Goal: Information Seeking & Learning: Learn about a topic

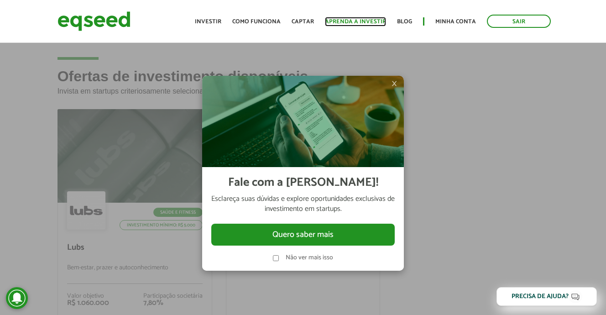
click at [358, 20] on link "Aprenda a investir" at bounding box center [355, 22] width 61 height 6
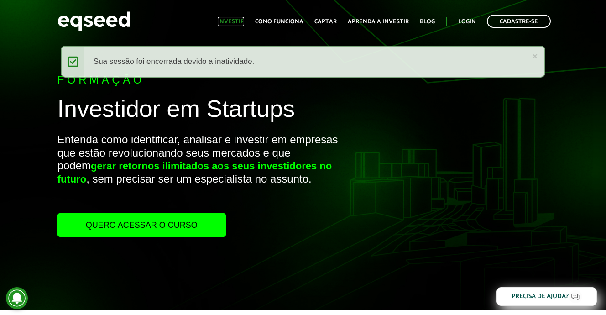
click at [234, 25] on link "Investir" at bounding box center [231, 22] width 26 height 6
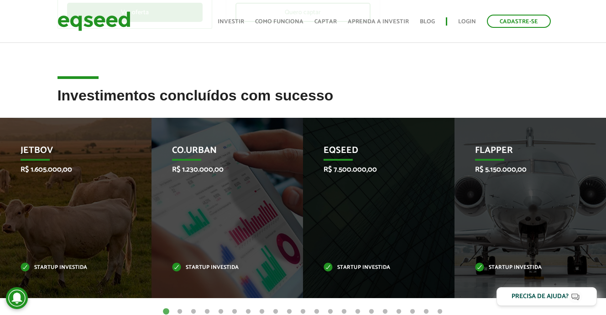
scroll to position [312, 0]
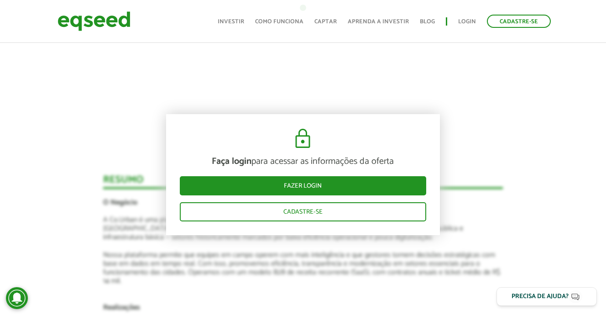
scroll to position [835, 0]
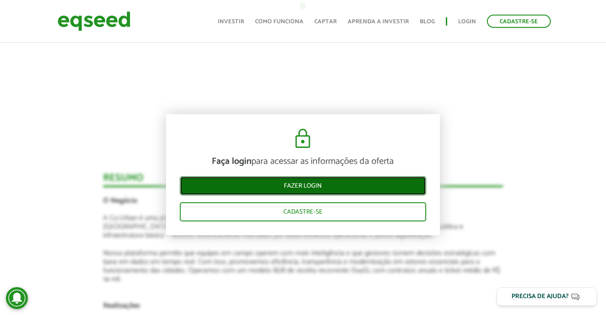
click at [287, 190] on link "Fazer login" at bounding box center [303, 185] width 246 height 19
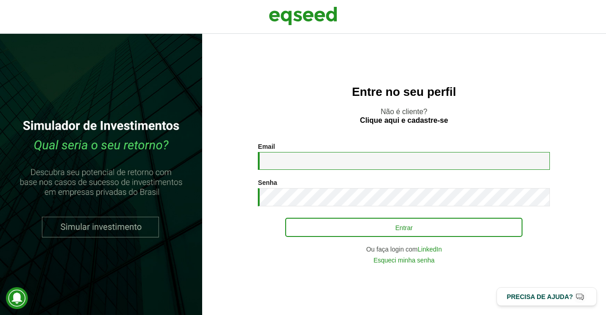
type input "**********"
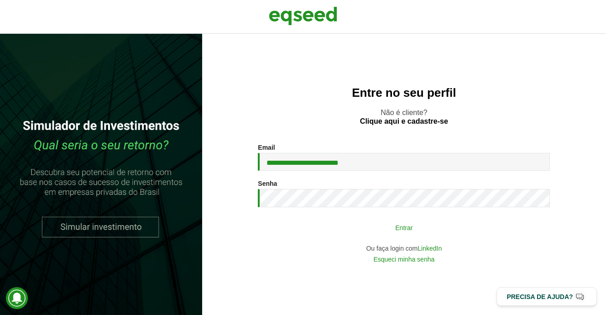
click at [338, 228] on button "Entrar" at bounding box center [403, 226] width 237 height 17
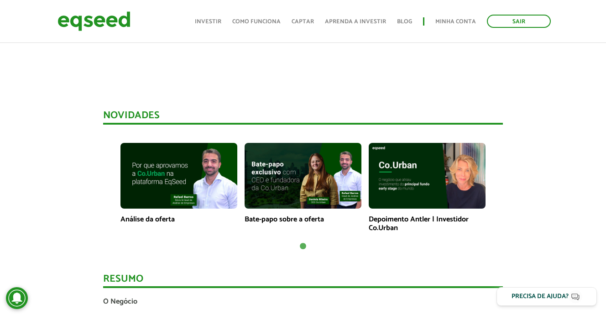
scroll to position [595, 0]
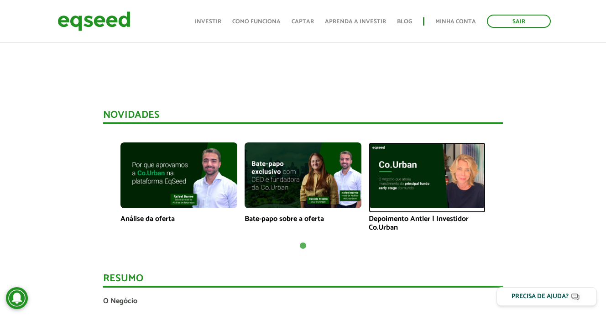
click at [445, 190] on img at bounding box center [426, 175] width 117 height 66
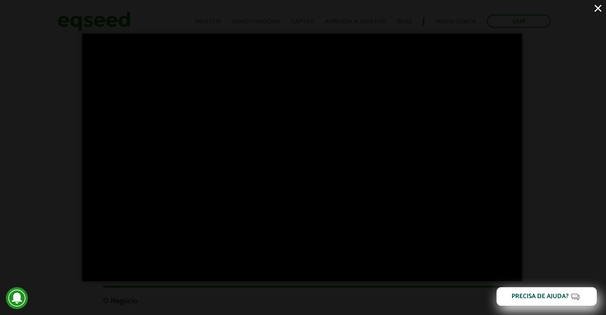
click at [598, 8] on button "×" at bounding box center [598, 8] width 16 height 16
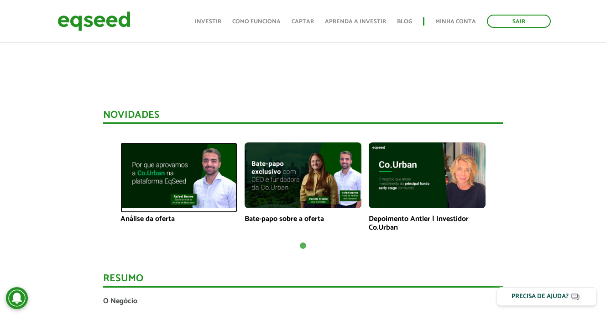
click at [183, 165] on img at bounding box center [178, 175] width 117 height 66
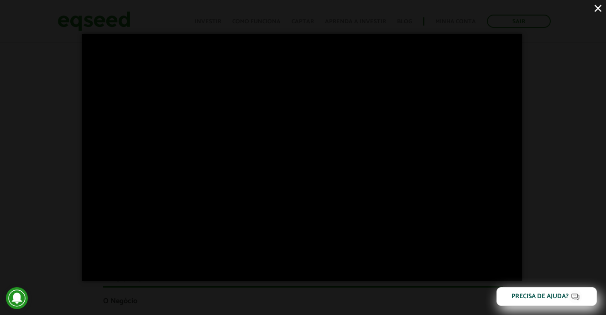
click at [596, 10] on button "×" at bounding box center [598, 8] width 16 height 16
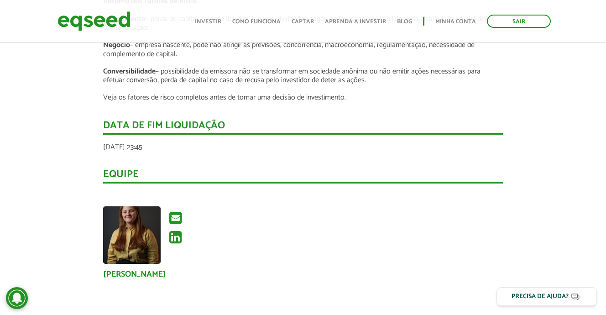
scroll to position [1399, 0]
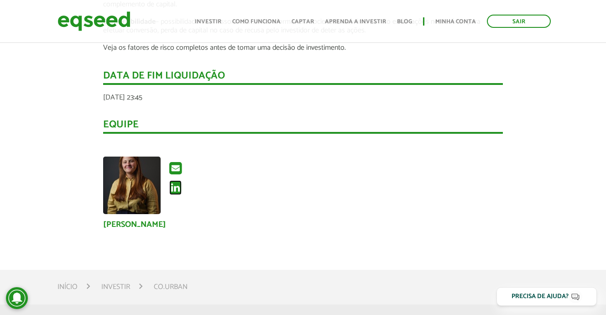
click at [176, 180] on icon at bounding box center [175, 187] width 12 height 15
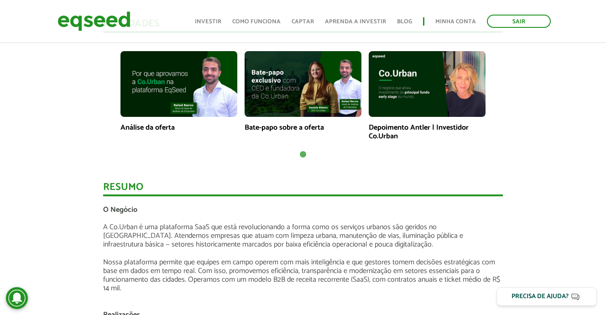
scroll to position [674, 0]
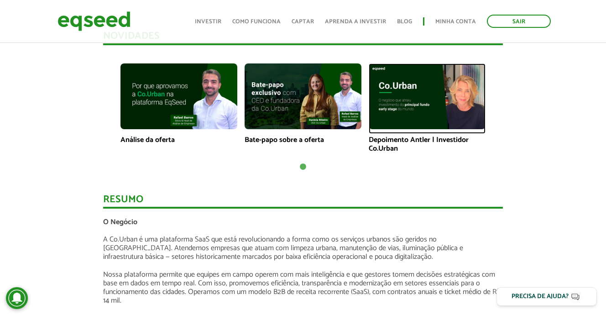
click at [436, 109] on img at bounding box center [426, 96] width 117 height 66
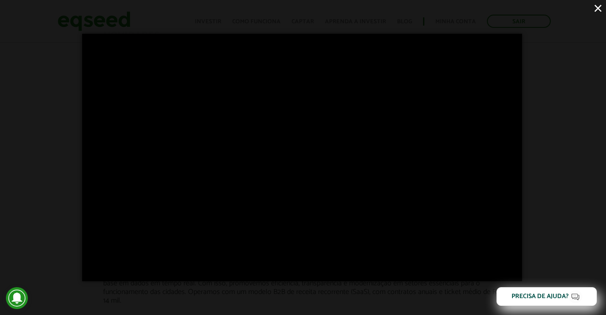
click at [596, 11] on button "×" at bounding box center [598, 8] width 16 height 16
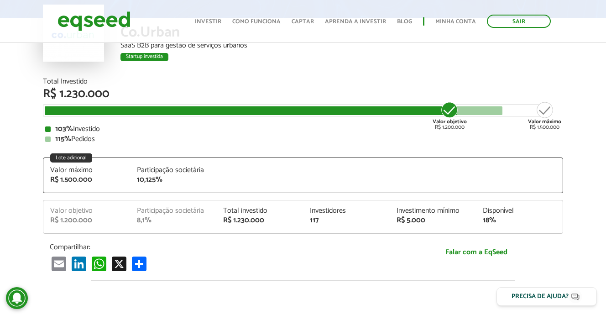
scroll to position [0, 0]
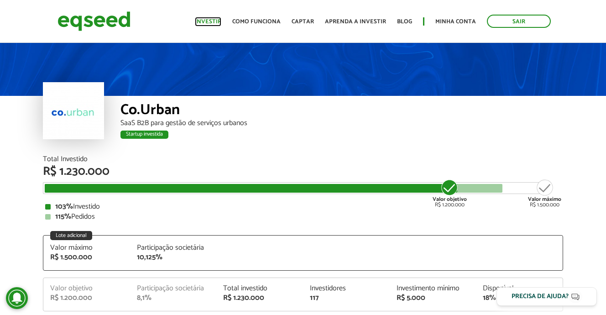
click at [213, 19] on link "Investir" at bounding box center [208, 22] width 26 height 6
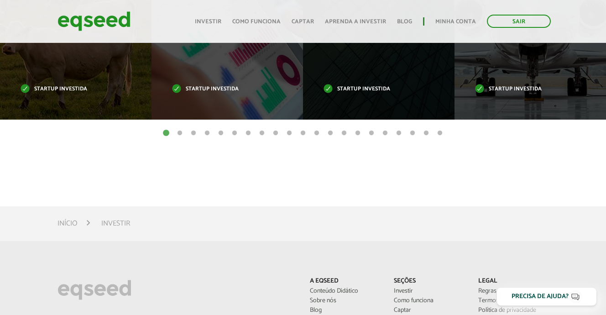
scroll to position [373, 0]
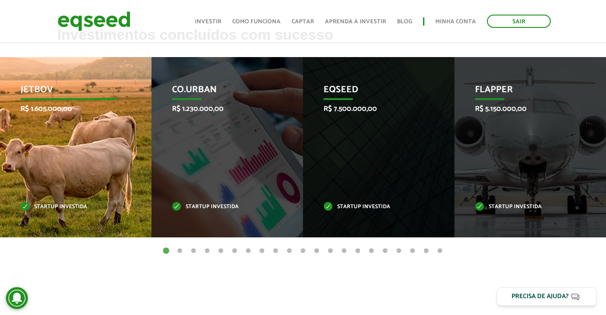
click at [105, 108] on p "R$ 1.605.000,00" at bounding box center [69, 108] width 96 height 9
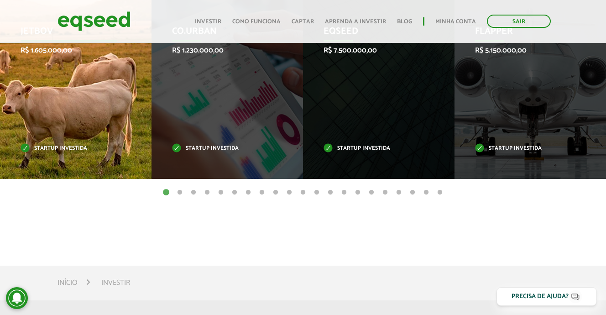
scroll to position [421, 0]
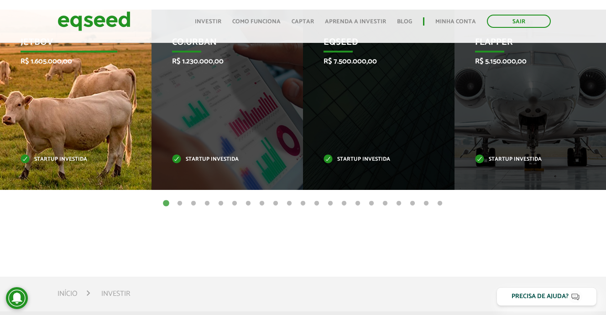
click at [25, 159] on p "Startup investida" at bounding box center [69, 159] width 96 height 5
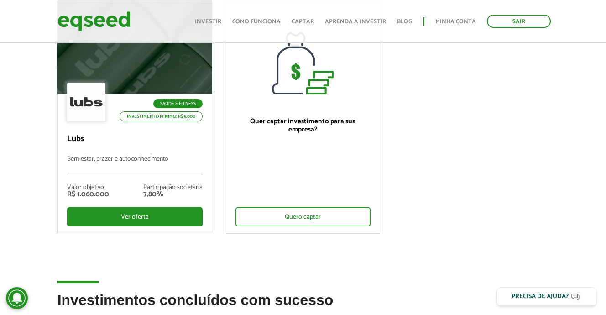
scroll to position [106, 0]
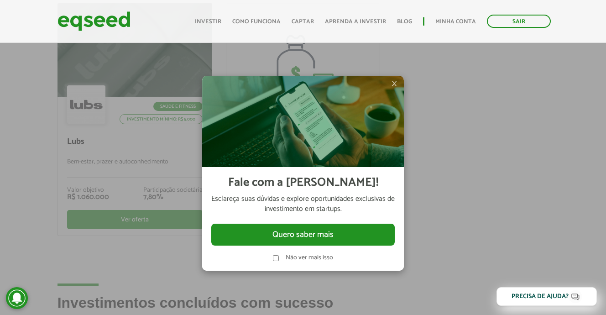
click at [462, 69] on div at bounding box center [303, 157] width 606 height 315
click at [296, 258] on label "Não ver mais isso" at bounding box center [308, 257] width 47 height 6
click at [397, 83] on span "×" at bounding box center [393, 83] width 5 height 11
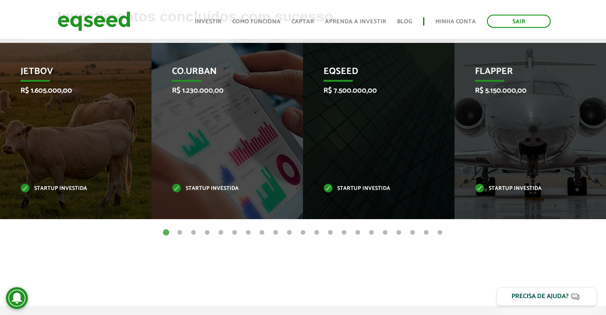
scroll to position [393, 0]
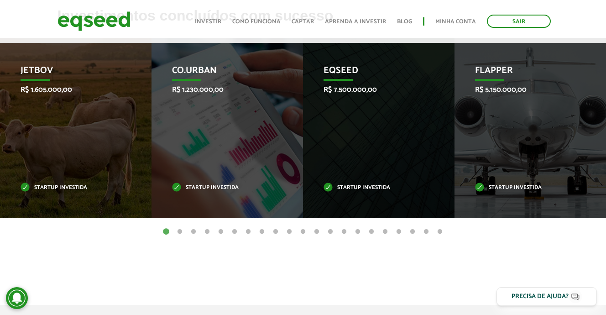
click at [179, 231] on button "2" at bounding box center [179, 231] width 9 height 9
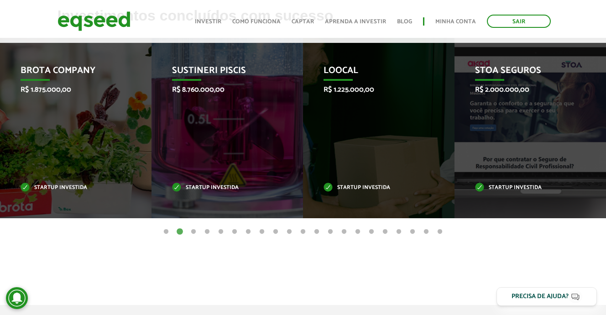
click at [192, 231] on button "3" at bounding box center [193, 231] width 9 height 9
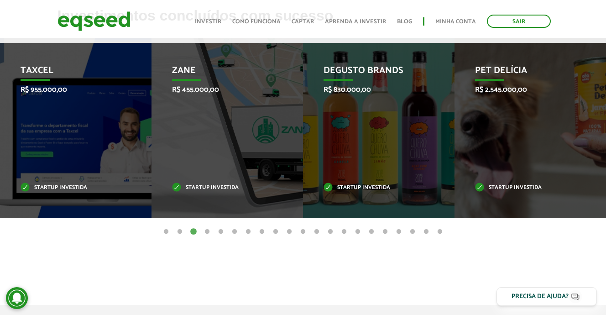
click at [206, 230] on button "4" at bounding box center [206, 231] width 9 height 9
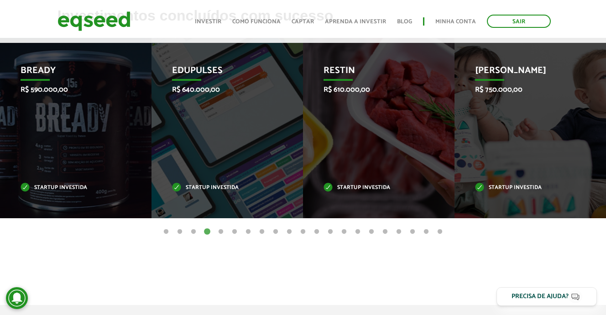
click at [221, 233] on button "5" at bounding box center [220, 231] width 9 height 9
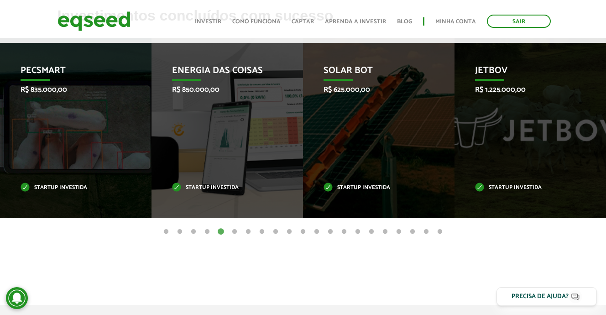
click at [230, 231] on button "6" at bounding box center [234, 231] width 9 height 9
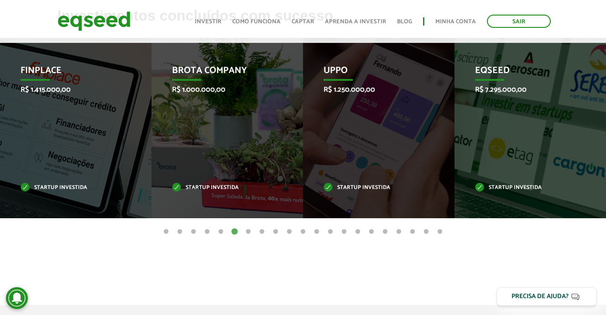
click at [249, 234] on button "7" at bounding box center [248, 231] width 9 height 9
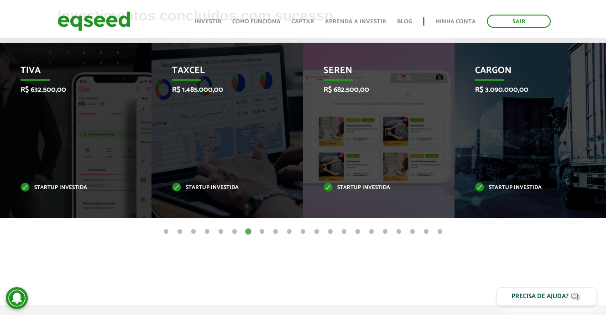
click at [262, 234] on button "8" at bounding box center [261, 231] width 9 height 9
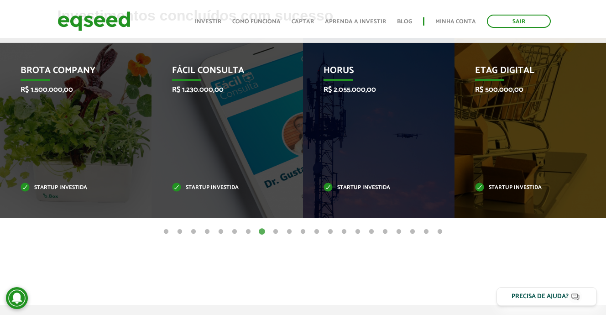
click at [276, 231] on button "9" at bounding box center [275, 231] width 9 height 9
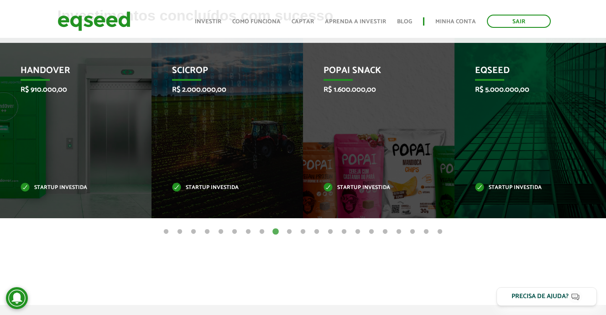
click at [286, 229] on button "10" at bounding box center [289, 231] width 9 height 9
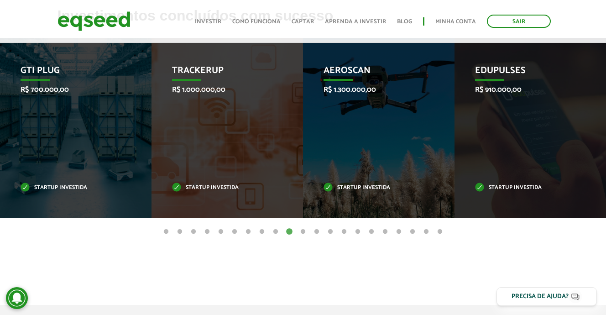
click at [301, 233] on button "11" at bounding box center [302, 231] width 9 height 9
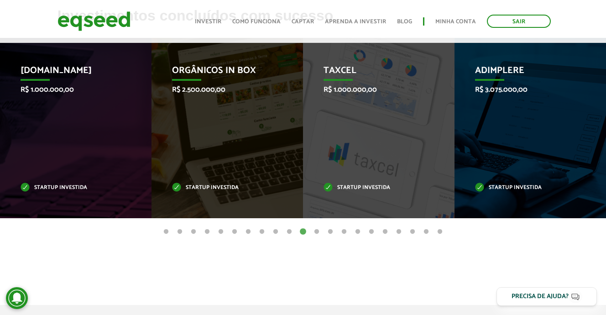
click at [315, 233] on button "12" at bounding box center [316, 231] width 9 height 9
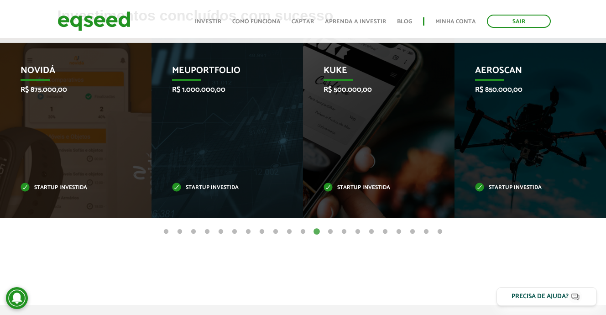
click at [326, 233] on button "13" at bounding box center [330, 231] width 9 height 9
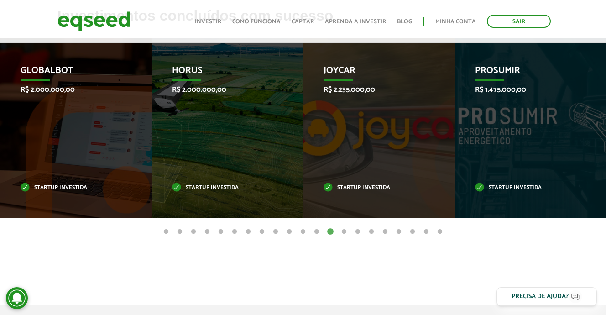
click at [342, 232] on button "14" at bounding box center [343, 231] width 9 height 9
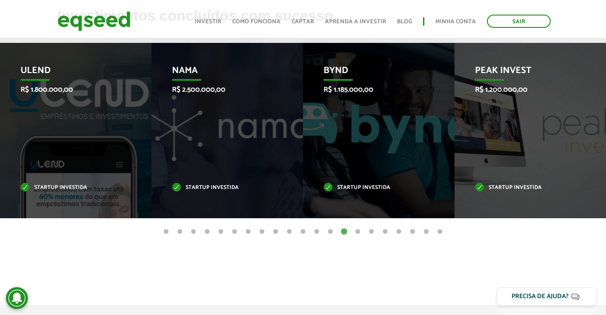
click at [355, 231] on button "15" at bounding box center [357, 231] width 9 height 9
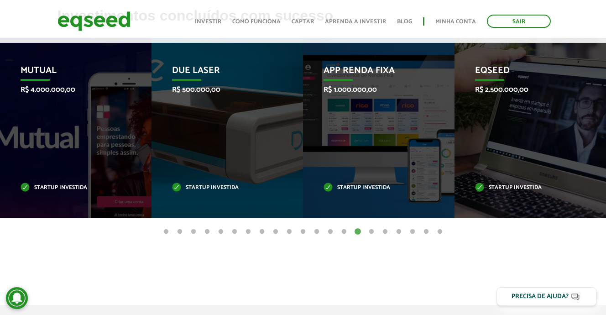
click at [373, 231] on button "16" at bounding box center [371, 231] width 9 height 9
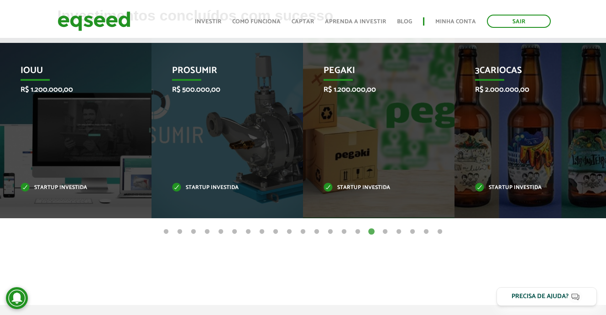
click at [384, 231] on button "17" at bounding box center [384, 231] width 9 height 9
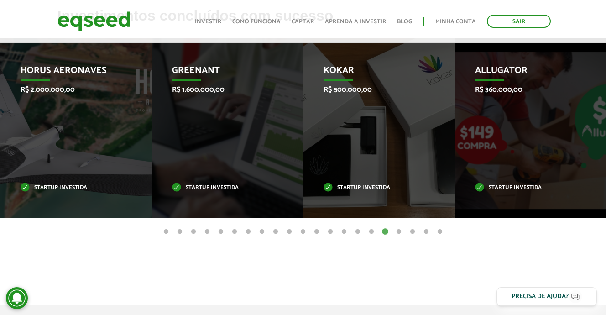
click at [395, 230] on button "18" at bounding box center [398, 231] width 9 height 9
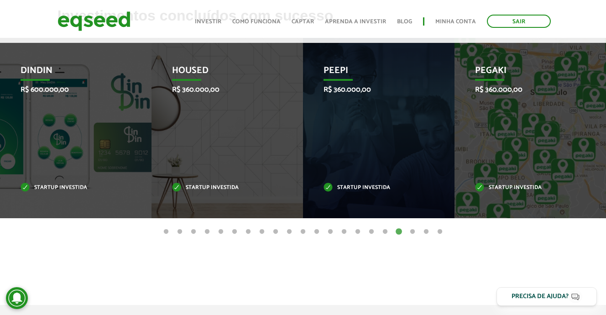
click at [412, 232] on button "19" at bounding box center [412, 231] width 9 height 9
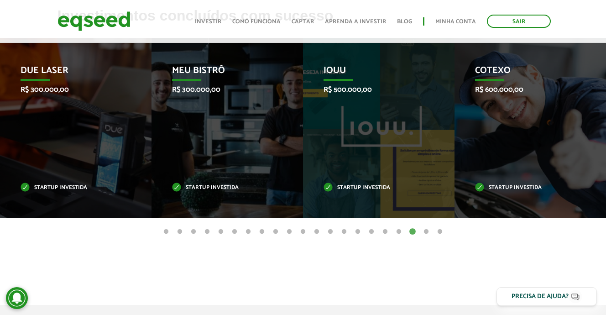
click at [420, 228] on ul "1 2 3 4 5 6 7 8 9 10 11 12 13 14 15 16 17 18 19 20 21" at bounding box center [303, 231] width 606 height 10
click at [424, 231] on button "20" at bounding box center [425, 231] width 9 height 9
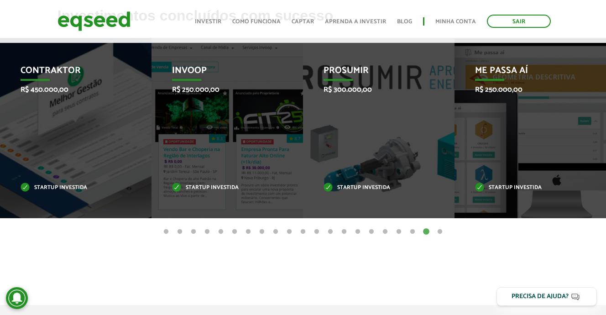
click at [166, 231] on button "1" at bounding box center [165, 231] width 9 height 9
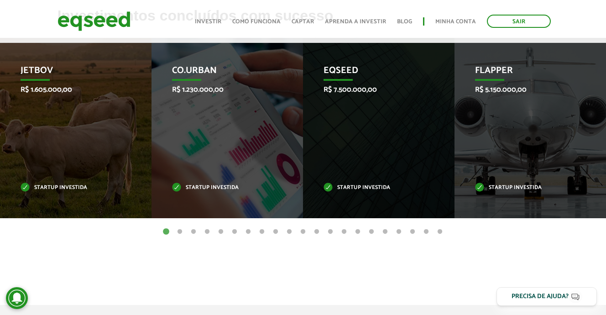
click at [181, 233] on button "2" at bounding box center [179, 231] width 9 height 9
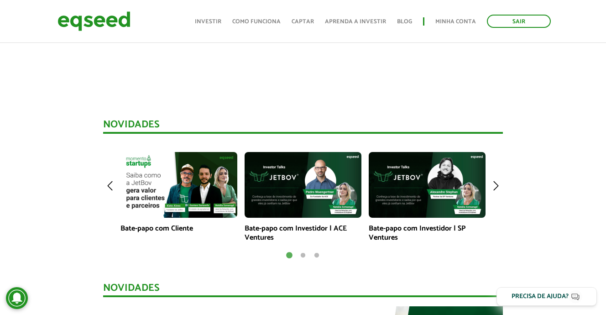
scroll to position [573, 0]
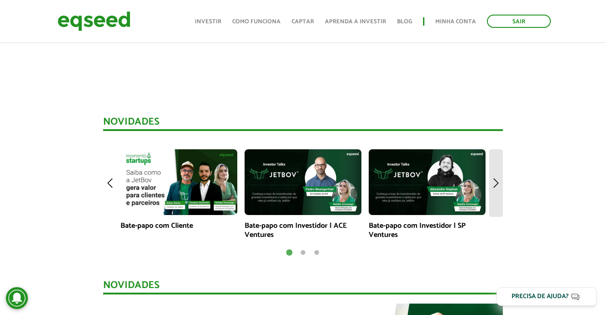
click at [497, 182] on img at bounding box center [496, 182] width 14 height 67
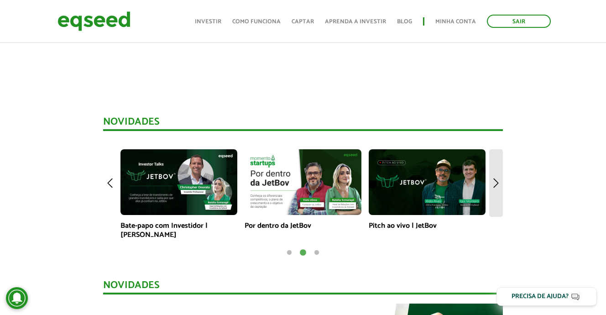
click at [497, 182] on img at bounding box center [496, 182] width 14 height 67
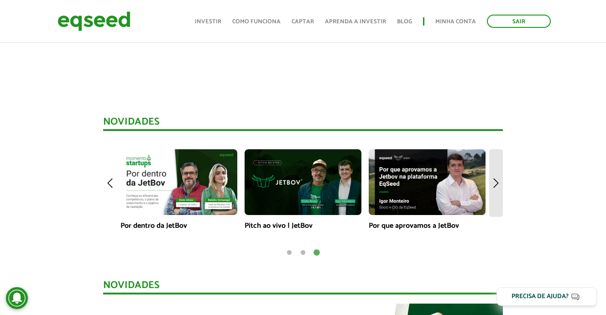
click at [498, 188] on img at bounding box center [496, 182] width 14 height 67
click at [111, 183] on img at bounding box center [110, 182] width 14 height 67
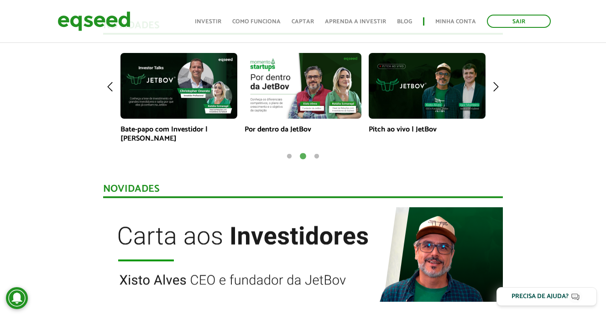
scroll to position [669, 0]
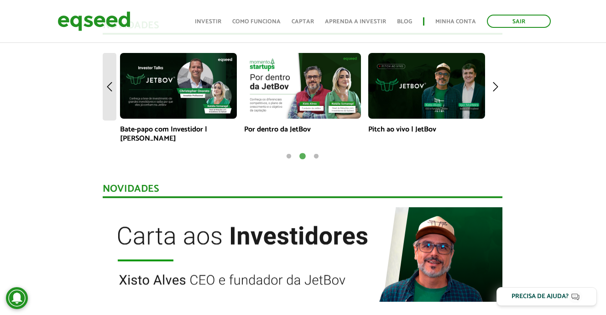
click at [111, 85] on img at bounding box center [110, 86] width 14 height 67
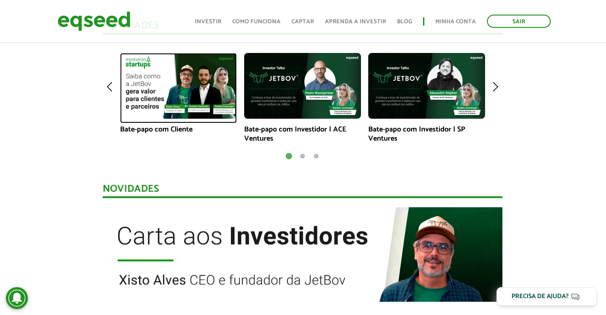
click at [189, 94] on img at bounding box center [178, 86] width 117 height 66
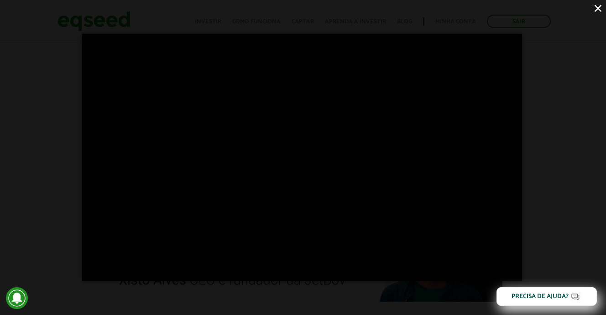
click at [596, 10] on button "×" at bounding box center [598, 8] width 16 height 16
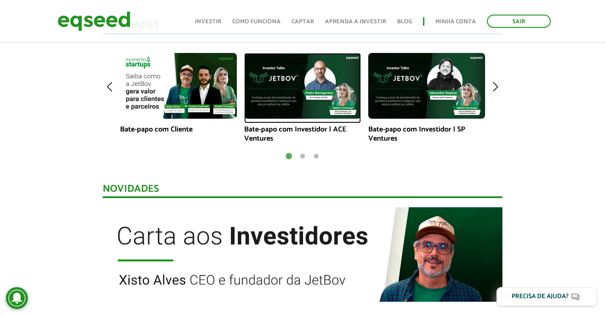
click at [324, 63] on img at bounding box center [302, 86] width 117 height 66
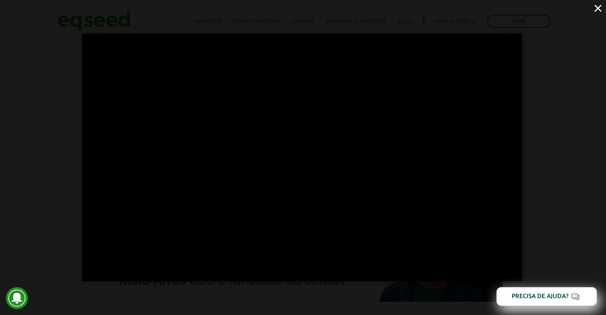
click at [599, 11] on button "×" at bounding box center [598, 8] width 16 height 16
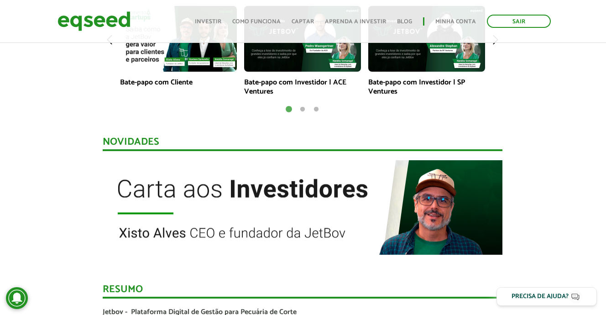
scroll to position [705, 0]
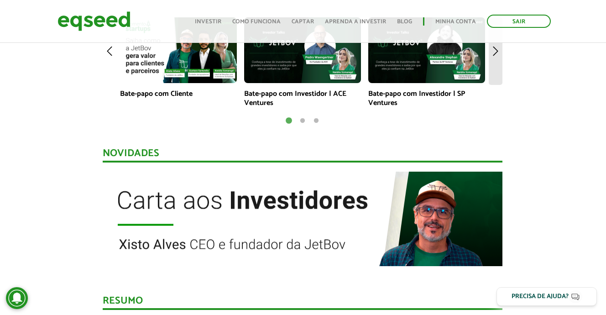
click at [497, 53] on img at bounding box center [495, 50] width 14 height 67
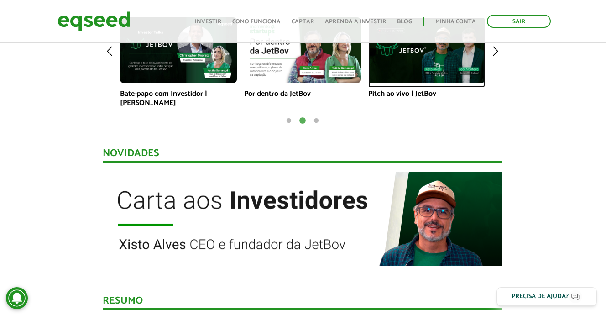
click at [442, 86] on link at bounding box center [426, 52] width 117 height 70
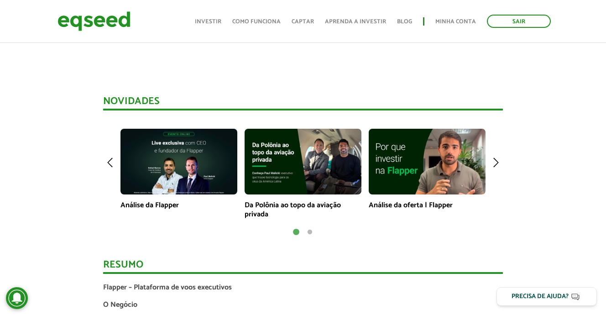
scroll to position [635, 0]
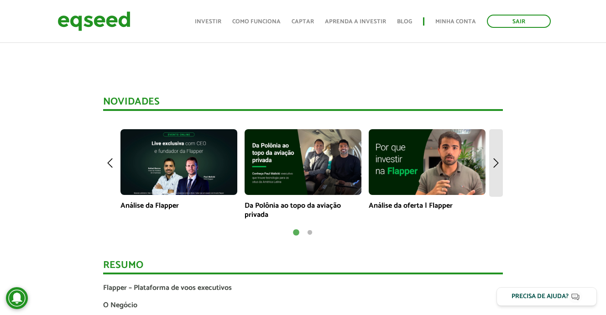
click at [498, 165] on img at bounding box center [496, 162] width 14 height 67
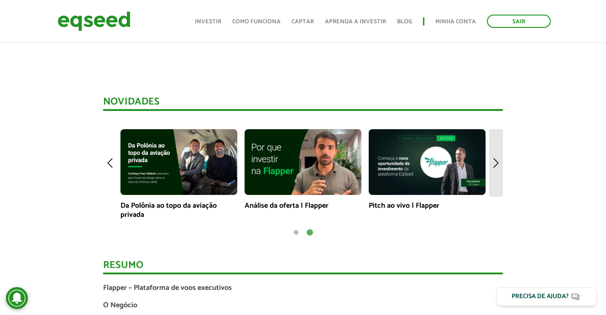
click at [498, 165] on img at bounding box center [496, 162] width 14 height 67
click at [496, 165] on img at bounding box center [496, 162] width 14 height 67
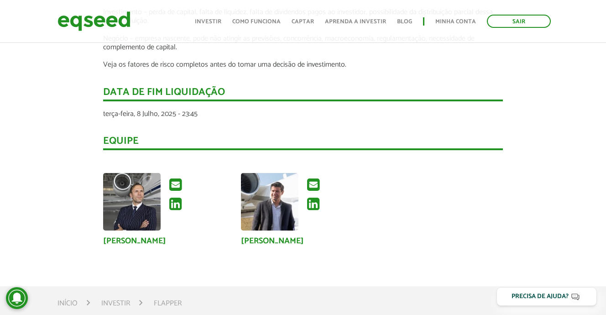
scroll to position [1440, 0]
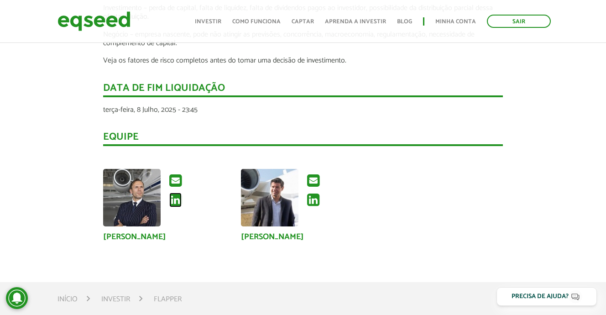
click at [173, 198] on icon at bounding box center [175, 199] width 12 height 15
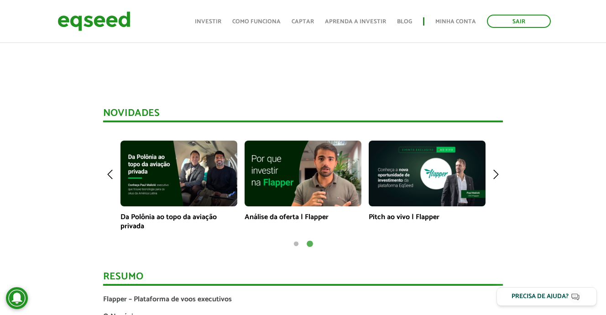
scroll to position [650, 0]
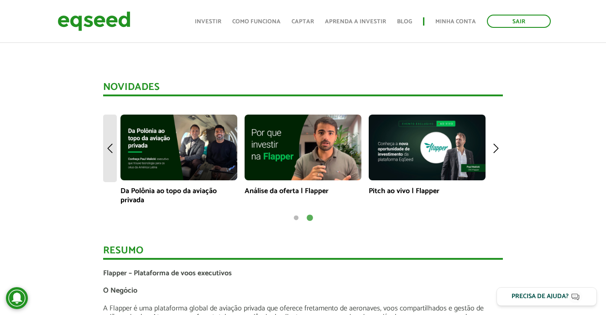
click at [108, 154] on img at bounding box center [110, 147] width 14 height 67
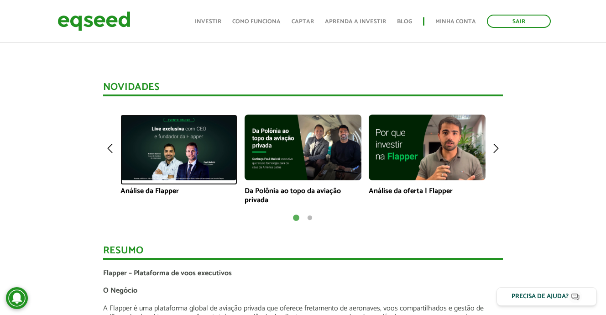
click at [217, 151] on img at bounding box center [178, 147] width 117 height 66
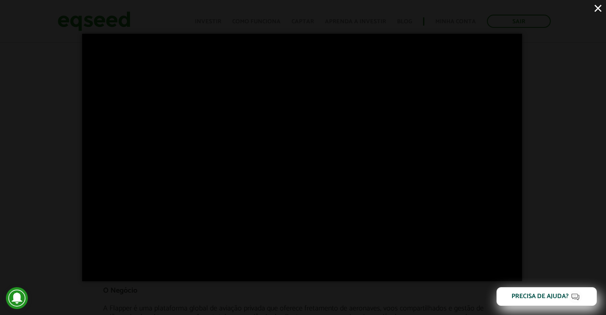
click at [599, 15] on button "×" at bounding box center [598, 8] width 16 height 16
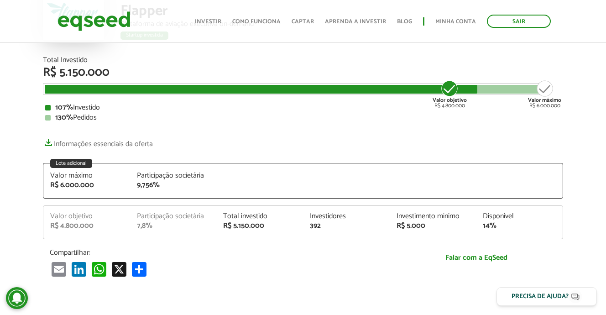
scroll to position [39, 0]
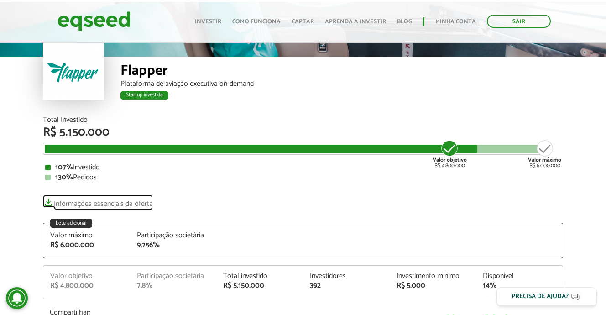
click at [88, 207] on link "Informações essenciais da oferta" at bounding box center [98, 201] width 110 height 13
